Goal: Transaction & Acquisition: Purchase product/service

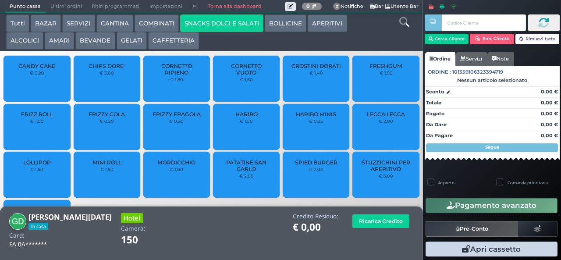
click at [237, 172] on span "PATATINE SAN CARLO" at bounding box center [246, 165] width 52 height 13
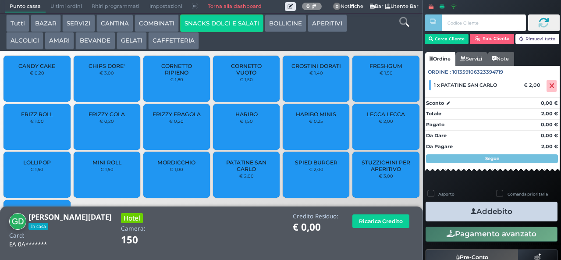
click at [455, 207] on button "Addebito" at bounding box center [491, 211] width 132 height 20
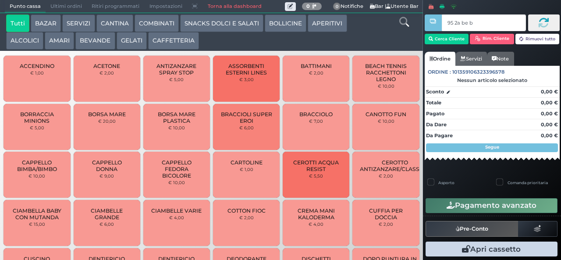
type input "95 2a be b9"
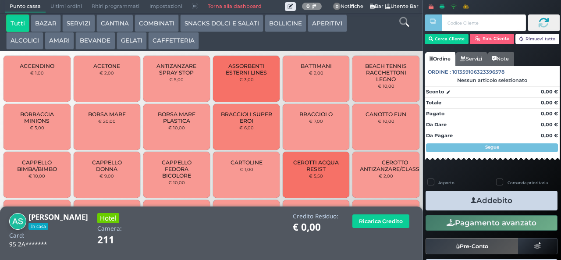
click at [141, 42] on button "GELATI" at bounding box center [131, 41] width 30 height 18
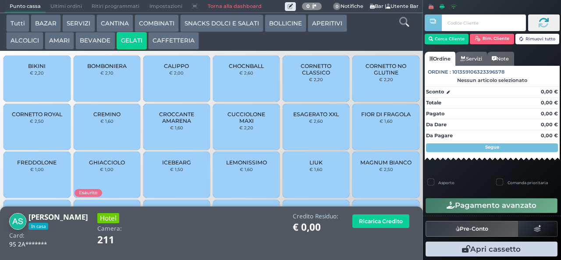
click at [103, 146] on div "CREMINO € 1,60" at bounding box center [107, 127] width 67 height 46
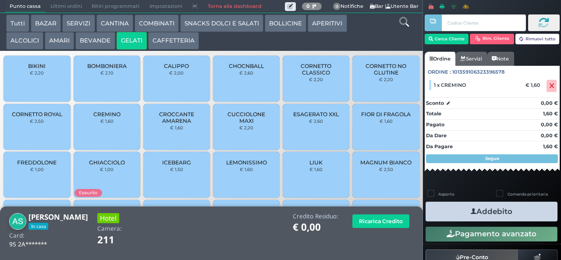
click at [470, 211] on icon "button" at bounding box center [473, 211] width 6 height 9
